Goal: Task Accomplishment & Management: Manage account settings

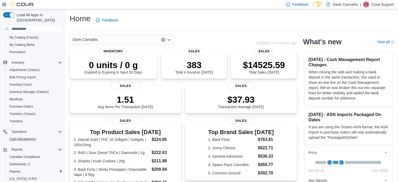
scroll to position [89, 0]
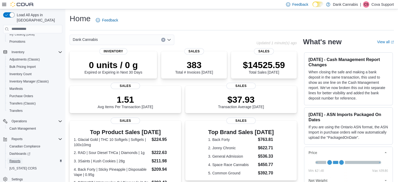
click at [17, 159] on span "Reports" at bounding box center [14, 161] width 11 height 4
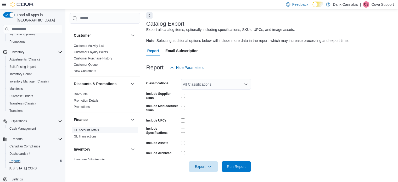
scroll to position [79, 0]
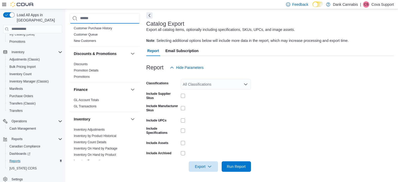
click at [87, 23] on input "search" at bounding box center [105, 18] width 70 height 10
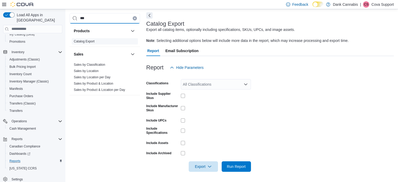
type input "***"
click at [96, 39] on span "Catalog Export" at bounding box center [105, 41] width 66 height 6
click at [205, 83] on div "All Classifications" at bounding box center [216, 84] width 70 height 10
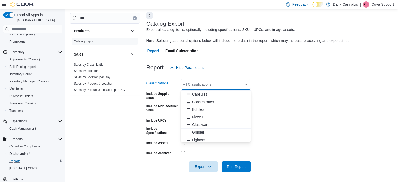
scroll to position [52, 0]
click at [197, 114] on span "Flower" at bounding box center [197, 116] width 11 height 5
click at [316, 93] on form "Classifications Flower Combo box. Selected. Flower. Press Backspace to delete F…" at bounding box center [270, 122] width 248 height 99
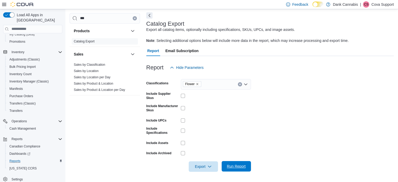
click at [233, 171] on span "Run Report" at bounding box center [236, 166] width 23 height 10
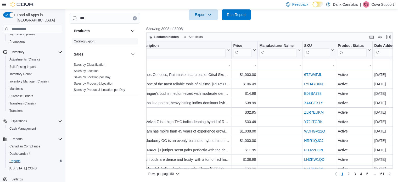
scroll to position [0, 393]
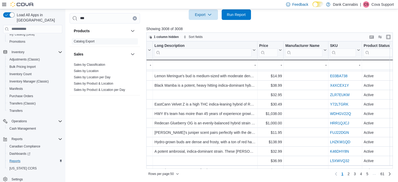
drag, startPoint x: 255, startPoint y: 170, endPoint x: 218, endPoint y: 167, distance: 37.0
click at [218, 167] on div "1 column hidden Sort fields Product Id Click to view column header actions Brea…" at bounding box center [269, 105] width 247 height 146
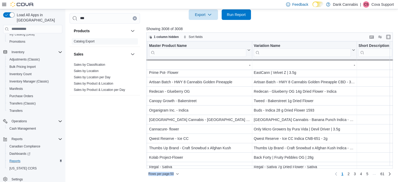
scroll to position [49, 131]
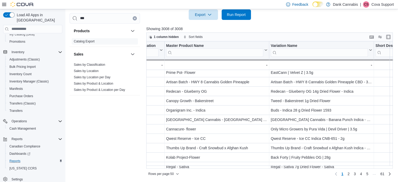
drag, startPoint x: 211, startPoint y: 169, endPoint x: 215, endPoint y: 167, distance: 4.5
click at [215, 167] on div "1 column hidden Sort fields Product Id Click to view column header actions Brea…" at bounding box center [269, 105] width 247 height 146
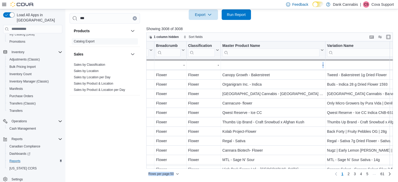
scroll to position [75, 74]
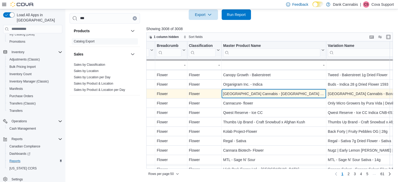
click at [243, 95] on div "[GEOGRAPHIC_DATA] Cannabis - [GEOGRAPHIC_DATA] Punch" at bounding box center [273, 94] width 101 height 6
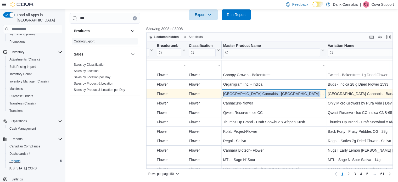
click at [243, 95] on div "[GEOGRAPHIC_DATA] Cannabis - [GEOGRAPHIC_DATA] Punch" at bounding box center [273, 94] width 101 height 6
copy div "[GEOGRAPHIC_DATA] Cannabis - [GEOGRAPHIC_DATA] Punch"
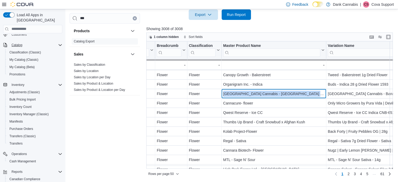
scroll to position [0, 0]
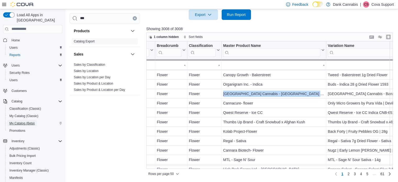
click at [24, 121] on span "My Catalog (Beta)" at bounding box center [21, 123] width 25 height 4
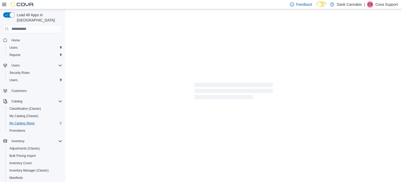
select select "**********"
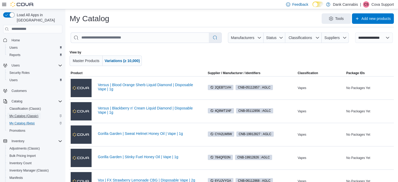
click at [24, 114] on span "My Catalog (Classic)" at bounding box center [23, 116] width 29 height 4
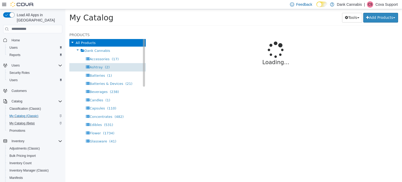
select select "**********"
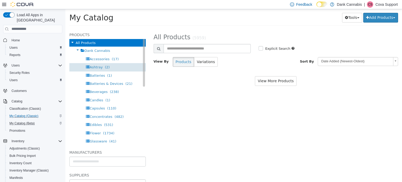
click at [244, 42] on div "**********" at bounding box center [276, 50] width 245 height 39
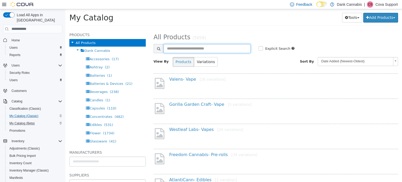
click at [212, 47] on input "text" at bounding box center [207, 48] width 87 height 9
paste input "**********"
type input "**********"
select select "**********"
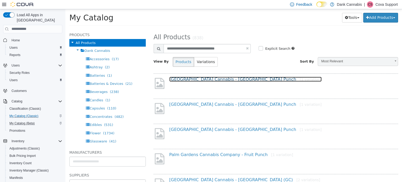
click at [216, 79] on link "Palm Gardens Cannabis - Banana Punch [1 variation]" at bounding box center [245, 78] width 152 height 5
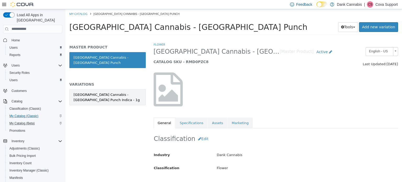
click at [127, 98] on link "[GEOGRAPHIC_DATA] Cannabis - [GEOGRAPHIC_DATA] Punch Indica - 1g" at bounding box center [107, 97] width 76 height 16
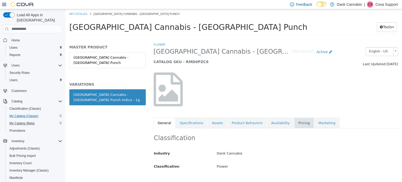
click at [294, 123] on link "Pricing" at bounding box center [304, 122] width 20 height 11
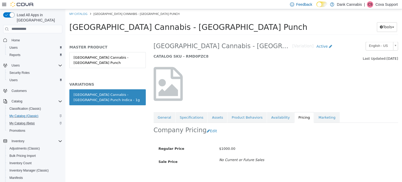
scroll to position [14, 0]
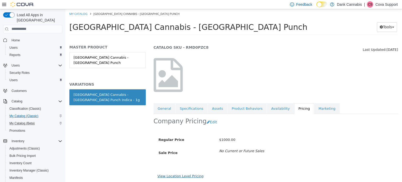
click at [178, 174] on link "View Location Level Pricing" at bounding box center [181, 176] width 46 height 4
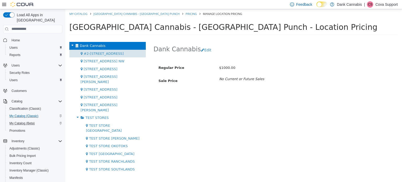
click at [103, 53] on span "#2-[STREET_ADDRESS]" at bounding box center [104, 53] width 40 height 4
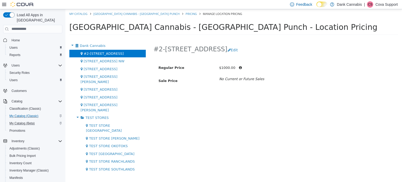
click at [106, 67] on span "[STREET_ADDRESS]" at bounding box center [101, 69] width 34 height 4
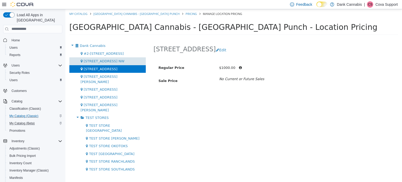
click at [105, 62] on span "[STREET_ADDRESS] NW" at bounding box center [104, 61] width 41 height 4
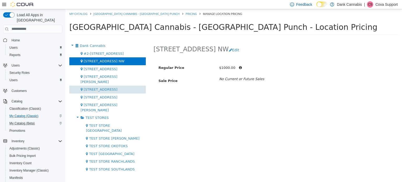
click at [105, 85] on div "[STREET_ADDRESS]" at bounding box center [107, 89] width 76 height 8
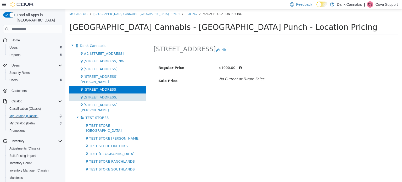
click at [106, 95] on div "[STREET_ADDRESS]" at bounding box center [107, 97] width 76 height 8
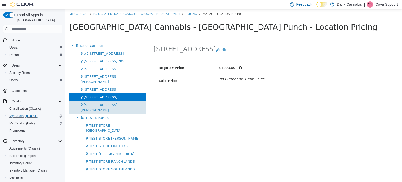
click at [105, 102] on div "[STREET_ADDRESS][PERSON_NAME]" at bounding box center [107, 107] width 76 height 13
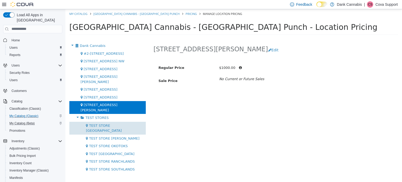
click at [103, 123] on span "TEST STORE [GEOGRAPHIC_DATA]" at bounding box center [104, 127] width 36 height 9
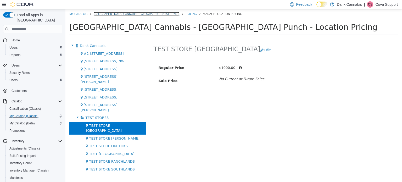
click at [109, 12] on link "[GEOGRAPHIC_DATA] Cannabis - [GEOGRAPHIC_DATA] Punch" at bounding box center [137, 14] width 86 height 4
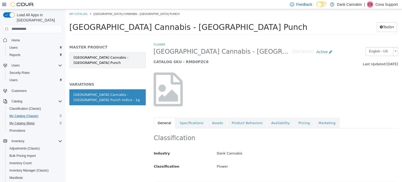
click at [105, 54] on link "[GEOGRAPHIC_DATA] Cannabis - [GEOGRAPHIC_DATA] Punch" at bounding box center [107, 60] width 76 height 16
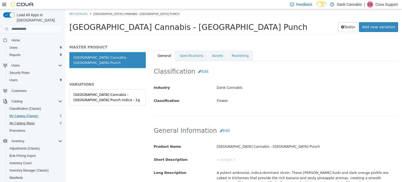
scroll to position [26, 0]
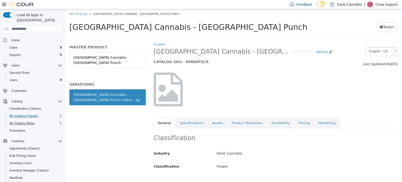
select select "**********"
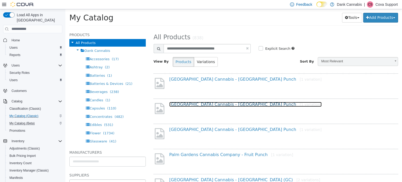
click at [220, 104] on link "Palm Gardens Cannabis - Banana Punch [1 variation]" at bounding box center [245, 104] width 152 height 5
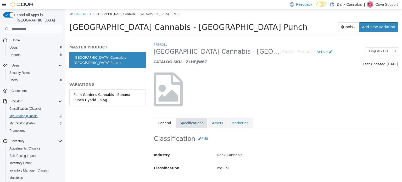
click at [192, 124] on link "Specifications" at bounding box center [192, 122] width 32 height 11
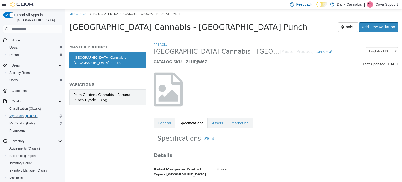
click at [117, 97] on link "Palm Gardens Cannabis - Banana Punch Hybrid - 3.5g" at bounding box center [107, 97] width 76 height 16
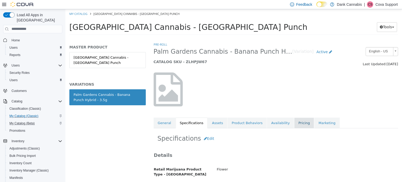
click at [294, 121] on link "Pricing" at bounding box center [304, 122] width 20 height 11
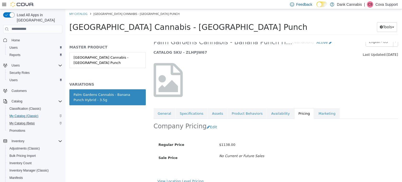
scroll to position [14, 0]
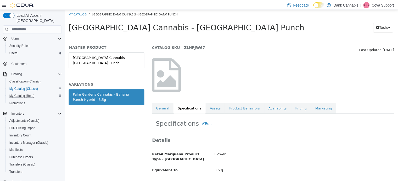
scroll to position [79, 0]
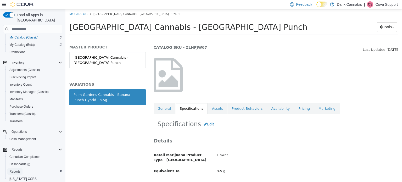
click at [18, 169] on span "Reports" at bounding box center [14, 171] width 11 height 4
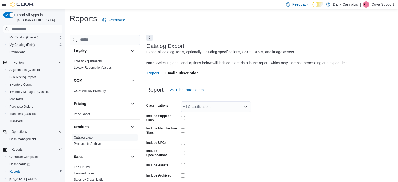
scroll to position [262, 0]
click at [100, 42] on input "search" at bounding box center [105, 40] width 70 height 10
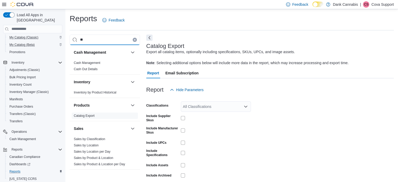
type input "**"
click at [217, 105] on div "All Classifications" at bounding box center [216, 106] width 70 height 10
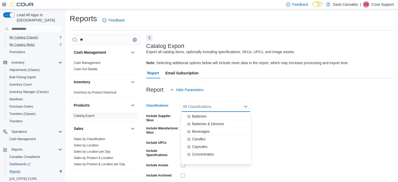
scroll to position [52, 0]
click at [198, 133] on span "Edibles" at bounding box center [198, 131] width 12 height 5
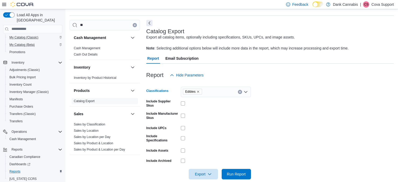
scroll to position [22, 0]
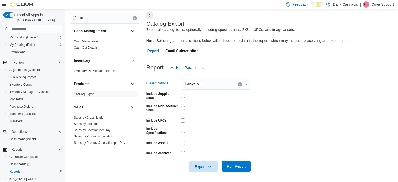
drag, startPoint x: 238, startPoint y: 160, endPoint x: 237, endPoint y: 162, distance: 2.9
click at [238, 160] on div at bounding box center [270, 159] width 248 height 4
click at [237, 164] on span "Run Report" at bounding box center [236, 166] width 19 height 5
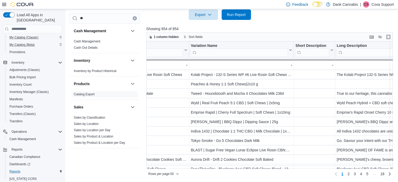
scroll to position [0, 201]
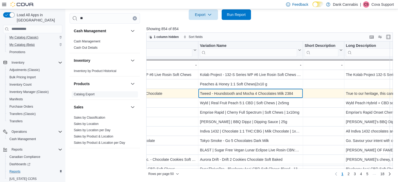
click at [234, 94] on div "Tweed - Houndstooth and Mocha 4 Chocolates Milk 2384" at bounding box center [250, 93] width 101 height 6
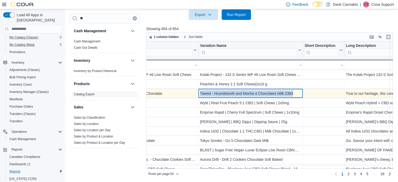
click at [234, 94] on div "Tweed - Houndstooth and Mocha 4 Chocolates Milk 2384" at bounding box center [250, 93] width 101 height 6
copy div "Tweed - Houndstooth and Mocha 4 Chocolates Milk 2384"
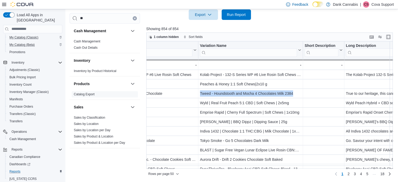
click at [135, 19] on icon "Clear input" at bounding box center [135, 18] width 2 height 2
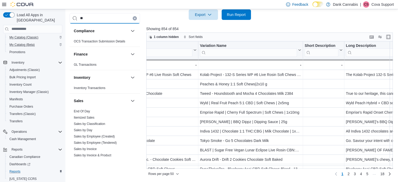
type input "*"
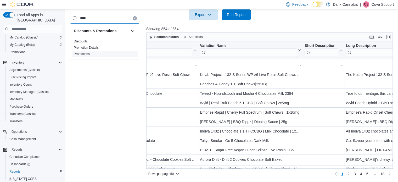
type input "****"
click at [103, 54] on span "Promotions" at bounding box center [105, 54] width 66 height 6
click at [80, 54] on link "Promotions" at bounding box center [82, 54] width 16 height 4
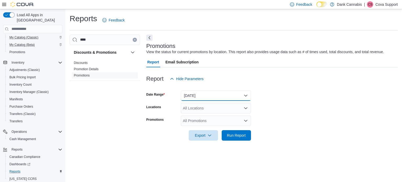
click at [208, 92] on button "[DATE]" at bounding box center [216, 95] width 70 height 10
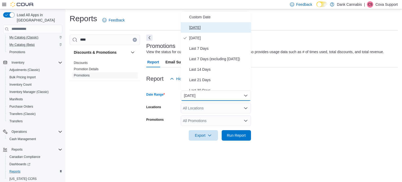
click at [203, 27] on span "[DATE]" at bounding box center [219, 27] width 60 height 6
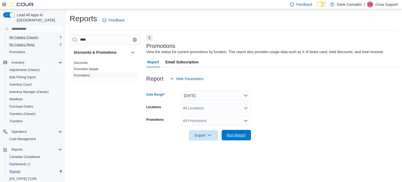
click at [235, 136] on span "Run Report" at bounding box center [236, 135] width 19 height 5
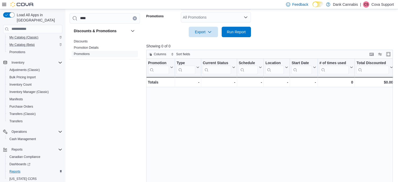
scroll to position [105, 0]
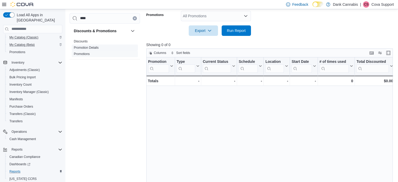
click at [90, 48] on link "Promotion Details" at bounding box center [86, 48] width 25 height 4
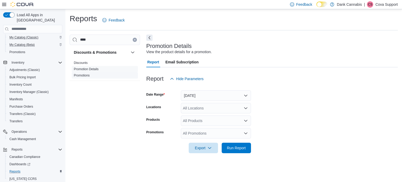
click at [84, 74] on link "Promotions" at bounding box center [82, 76] width 16 height 4
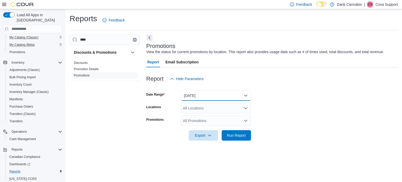
click at [193, 92] on button "[DATE]" at bounding box center [216, 95] width 70 height 10
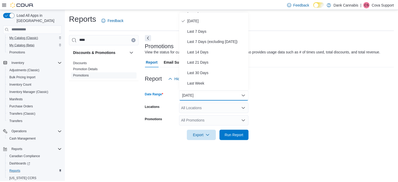
scroll to position [52, 0]
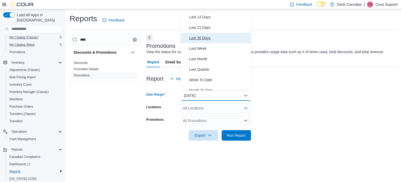
click at [202, 34] on button "Last 30 Days" at bounding box center [216, 38] width 70 height 10
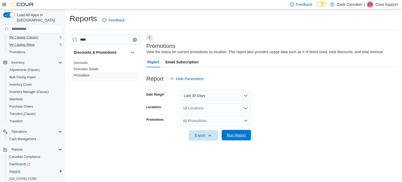
click at [239, 132] on span "Run Report" at bounding box center [236, 135] width 23 height 10
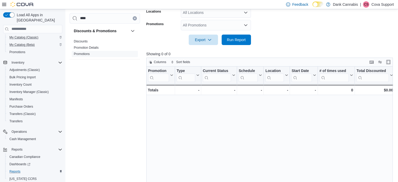
scroll to position [105, 0]
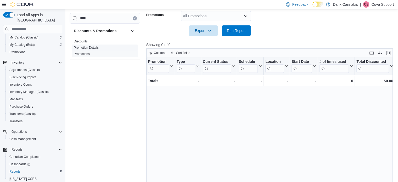
click at [93, 47] on link "Promotion Details" at bounding box center [86, 48] width 25 height 4
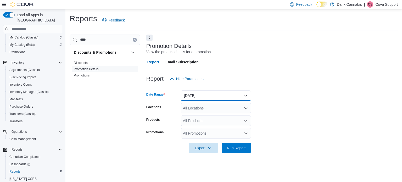
click at [214, 96] on button "[DATE]" at bounding box center [216, 95] width 70 height 10
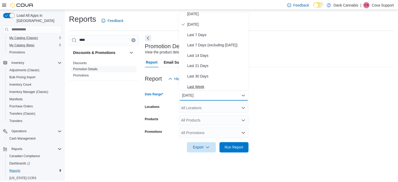
scroll to position [26, 0]
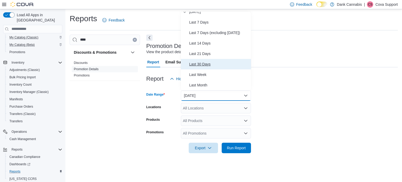
click at [199, 61] on button "Last 30 Days" at bounding box center [216, 64] width 70 height 10
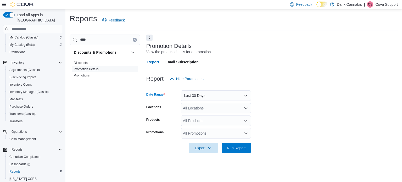
click at [233, 142] on div at bounding box center [272, 141] width 252 height 4
click at [233, 145] on span "Run Report" at bounding box center [236, 147] width 19 height 5
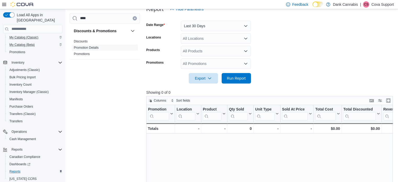
scroll to position [79, 0]
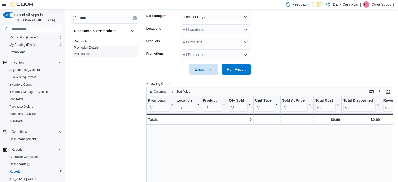
click at [88, 54] on link "Promotions" at bounding box center [82, 54] width 16 height 4
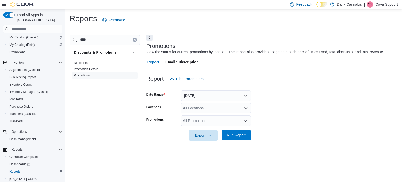
click at [234, 136] on span "Run Report" at bounding box center [236, 135] width 19 height 5
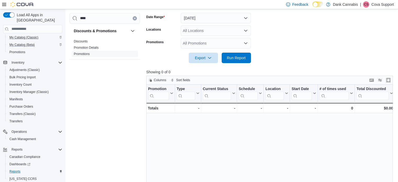
scroll to position [79, 0]
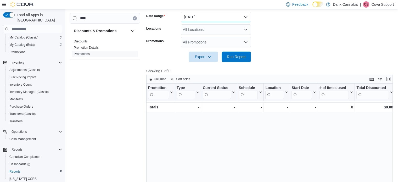
click at [215, 20] on button "[DATE]" at bounding box center [216, 17] width 70 height 10
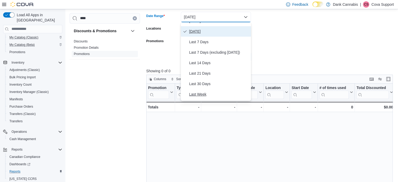
scroll to position [26, 0]
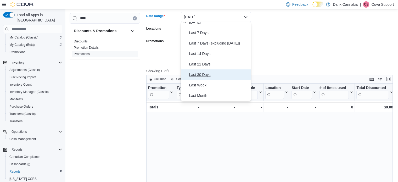
click at [205, 74] on span "Last 30 Days" at bounding box center [219, 75] width 60 height 6
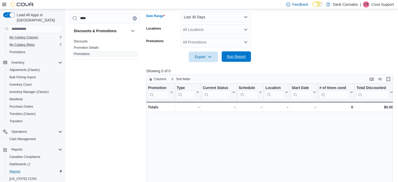
click at [239, 55] on span "Run Report" at bounding box center [236, 56] width 19 height 5
click at [88, 42] on span "Discounts" at bounding box center [105, 41] width 66 height 6
click at [82, 41] on link "Discounts" at bounding box center [81, 42] width 14 height 4
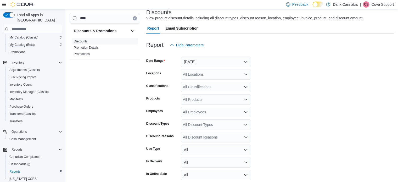
scroll to position [57, 0]
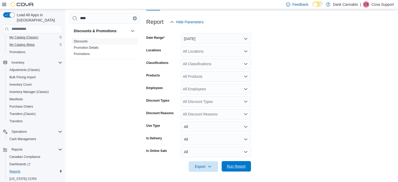
click at [232, 166] on span "Run Report" at bounding box center [236, 166] width 19 height 5
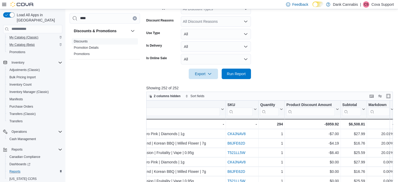
scroll to position [130, 0]
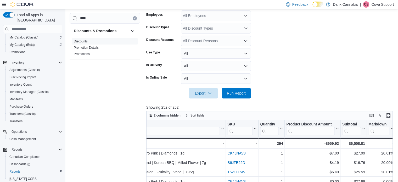
click at [378, 7] on p "Cova Support" at bounding box center [383, 4] width 23 height 6
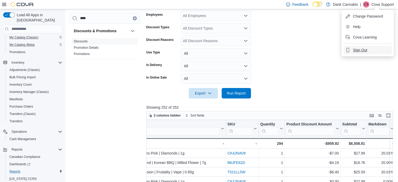
click at [358, 51] on span "Sign Out" at bounding box center [360, 49] width 14 height 5
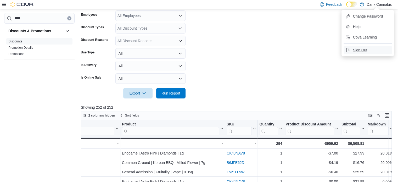
scroll to position [0, 584]
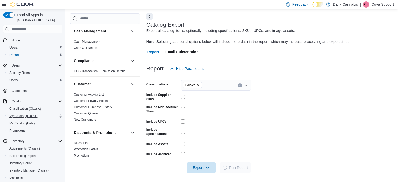
scroll to position [22, 0]
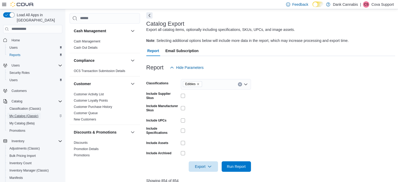
click at [22, 114] on span "My Catalog (Classic)" at bounding box center [23, 116] width 29 height 4
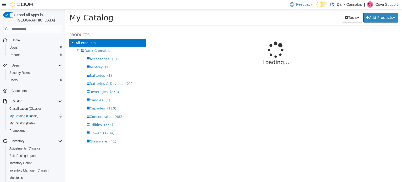
select select "**********"
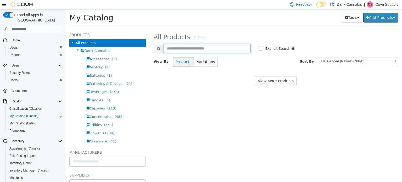
click at [197, 47] on input "text" at bounding box center [207, 48] width 87 height 9
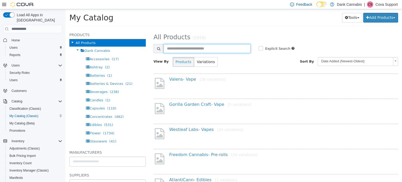
paste input "**********"
type input "**********"
select select "**********"
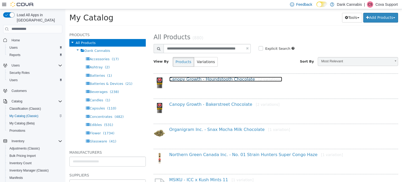
click at [214, 79] on link "Canopy Growth - Houndstooth Chocolate [2 variations]" at bounding box center [225, 78] width 113 height 5
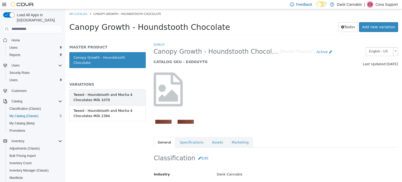
click at [143, 93] on link "Tweed - Houndstooth and Mocha 4 Chocolates Milk 1070" at bounding box center [107, 97] width 76 height 16
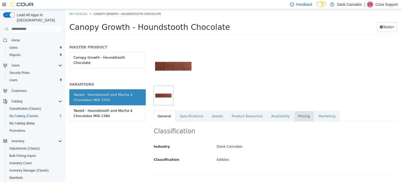
click at [294, 119] on link "Pricing" at bounding box center [304, 116] width 20 height 11
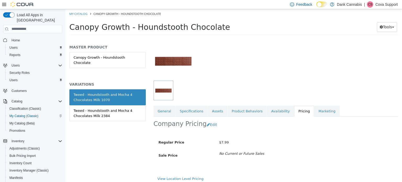
scroll to position [34, 0]
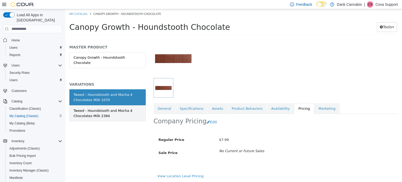
click at [110, 108] on div "Tweed - Houndstooth and Mocha 4 Chocolates Milk 2384" at bounding box center [108, 113] width 68 height 10
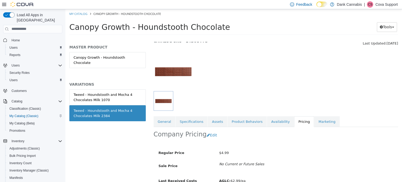
scroll to position [47, 0]
